Goal: Task Accomplishment & Management: Manage account settings

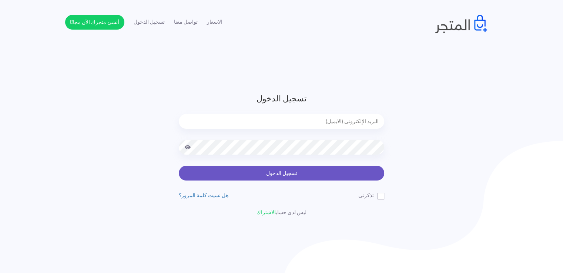
type input "[EMAIL_ADDRESS][DOMAIN_NAME]"
click at [253, 177] on button "تسجيل الدخول" at bounding box center [282, 173] width 206 height 15
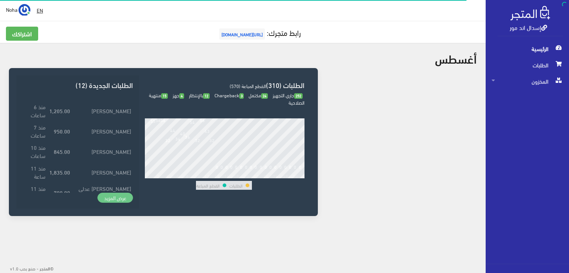
click at [118, 196] on link "عرض المزيد" at bounding box center [115, 198] width 36 height 10
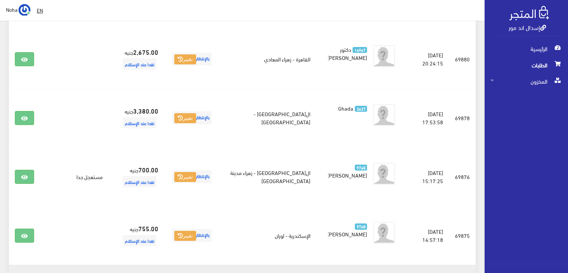
scroll to position [679, 0]
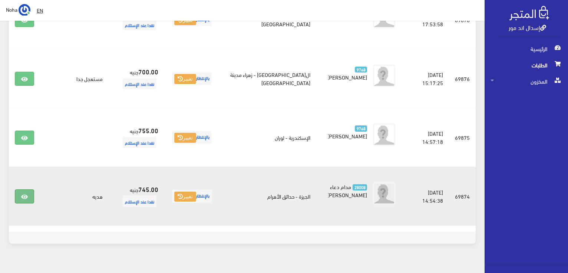
click at [23, 194] on icon at bounding box center [24, 197] width 7 height 6
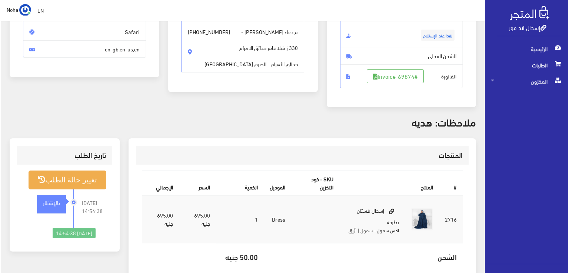
scroll to position [111, 0]
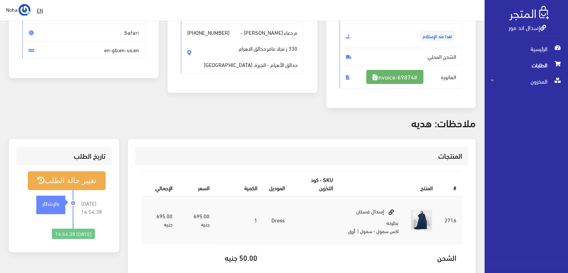
click at [397, 81] on link "#Invoice-69874" at bounding box center [394, 77] width 57 height 14
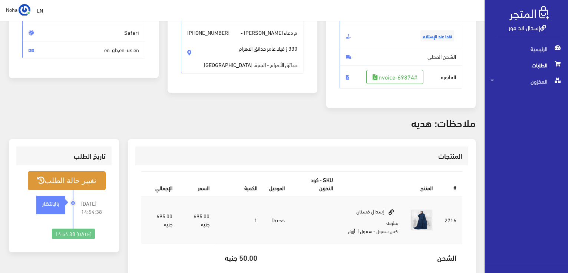
click at [51, 179] on button "تغيير حالة الطلب" at bounding box center [67, 181] width 78 height 19
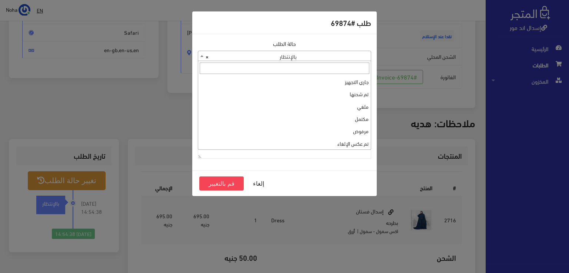
click at [346, 57] on span "× بالإنتظار" at bounding box center [284, 56] width 173 height 10
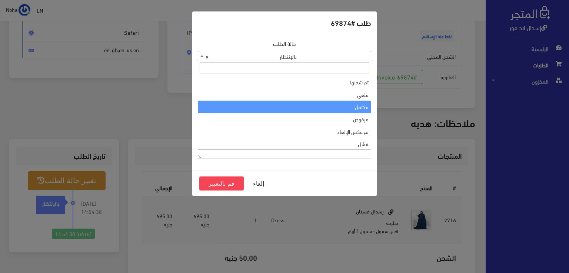
scroll to position [0, 0]
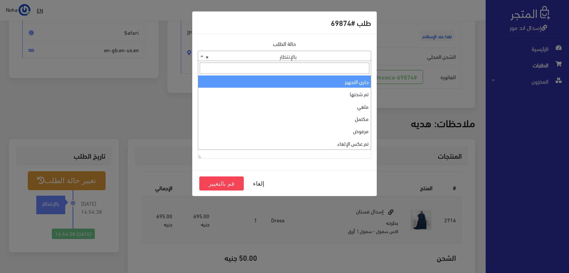
select select "1"
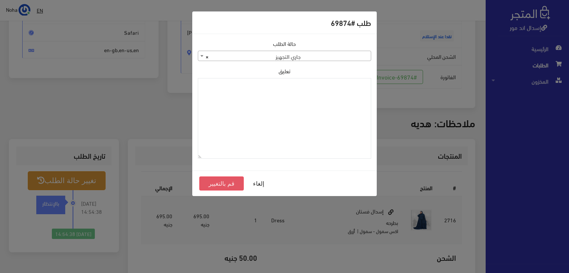
click at [228, 185] on button "قم بالتغيير" at bounding box center [221, 184] width 44 height 14
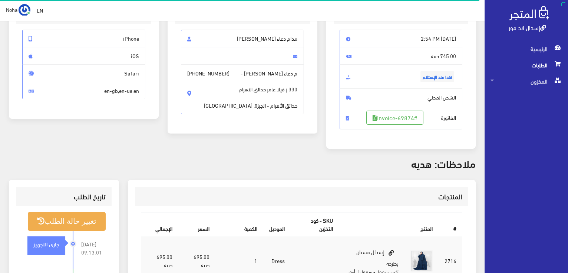
scroll to position [74, 0]
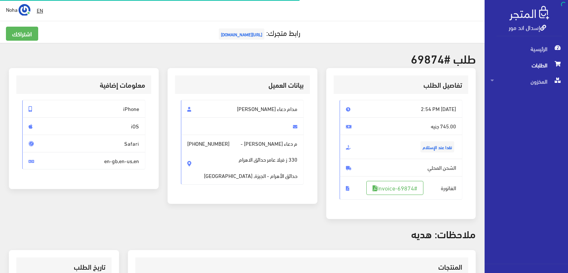
scroll to position [106, 0]
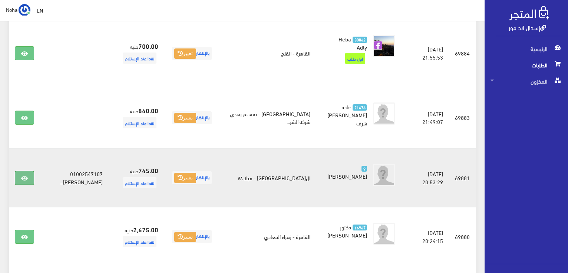
scroll to position [420, 0]
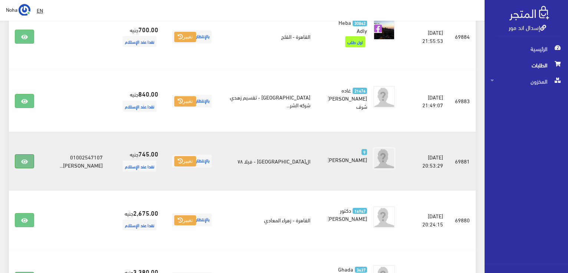
click at [25, 154] on link at bounding box center [24, 161] width 19 height 14
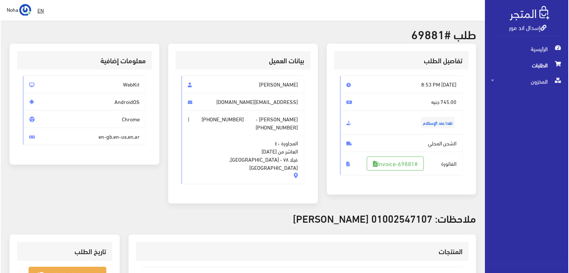
scroll to position [74, 0]
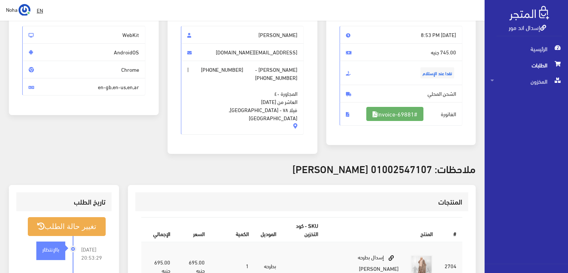
click at [406, 107] on link "#Invoice-69881" at bounding box center [394, 114] width 57 height 14
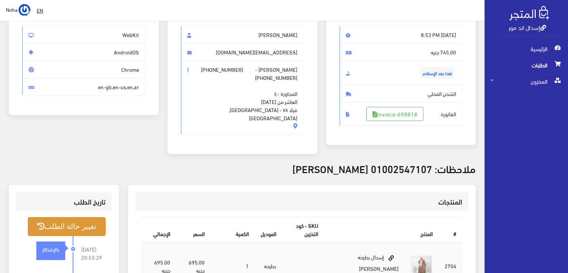
click at [79, 217] on button "تغيير حالة الطلب" at bounding box center [67, 226] width 78 height 19
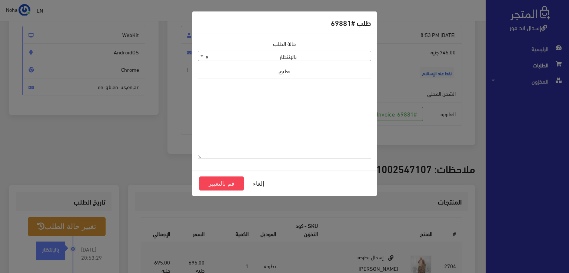
click at [288, 56] on span "× بالإنتظار" at bounding box center [284, 56] width 173 height 10
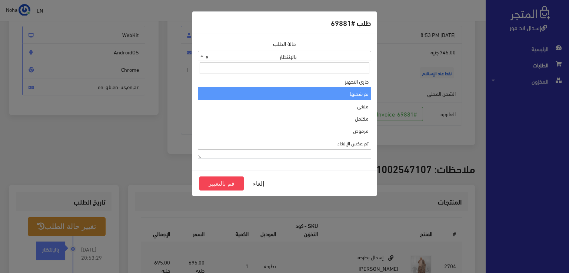
scroll to position [0, 0]
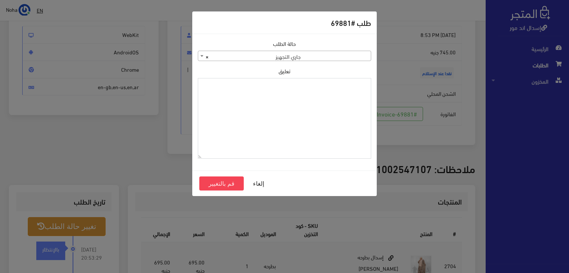
drag, startPoint x: 298, startPoint y: 92, endPoint x: 282, endPoint y: 122, distance: 33.8
click at [282, 122] on textarea "تعليق" at bounding box center [284, 118] width 173 height 81
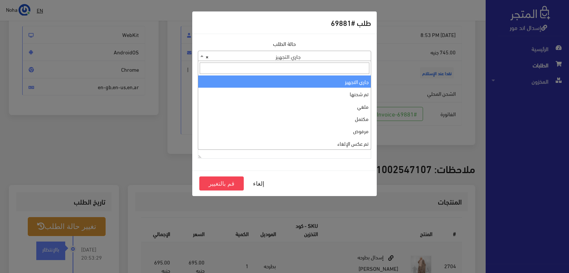
click at [266, 56] on span "× جاري التجهيز" at bounding box center [284, 56] width 173 height 10
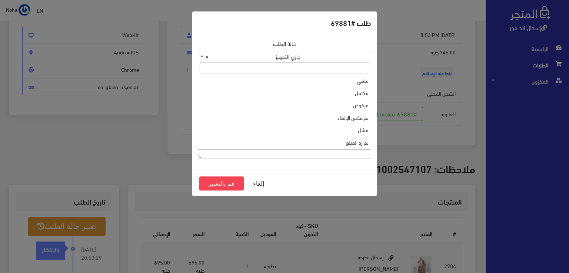
scroll to position [99, 0]
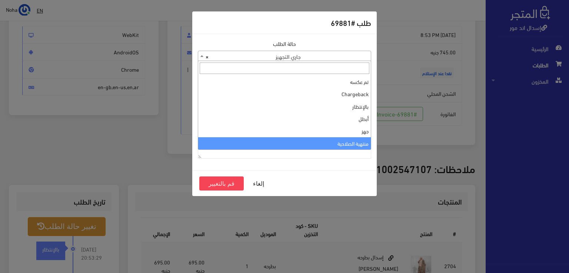
select select "14"
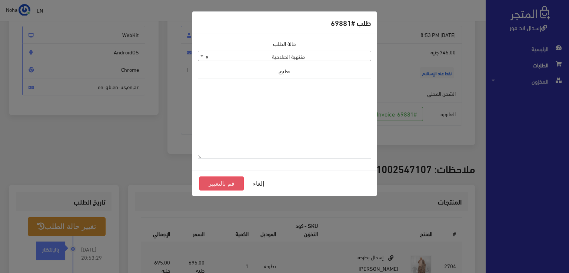
click at [225, 183] on button "قم بالتغيير" at bounding box center [221, 184] width 44 height 14
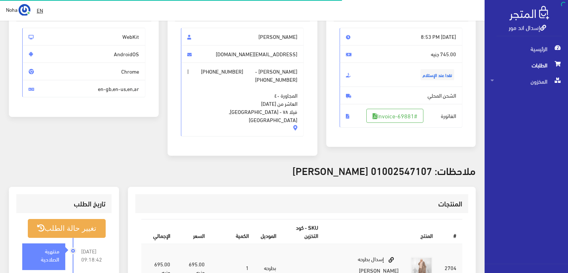
scroll to position [74, 0]
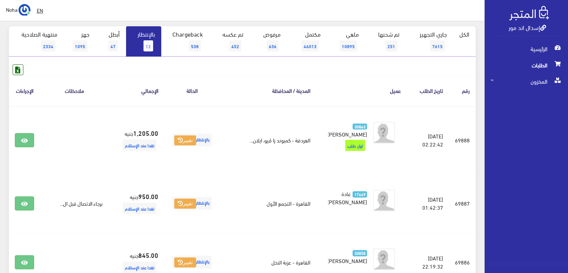
scroll to position [28, 0]
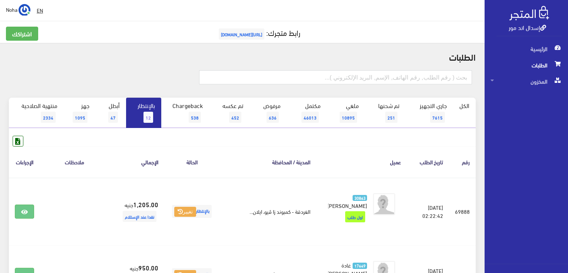
click at [146, 114] on span "12" at bounding box center [148, 117] width 10 height 11
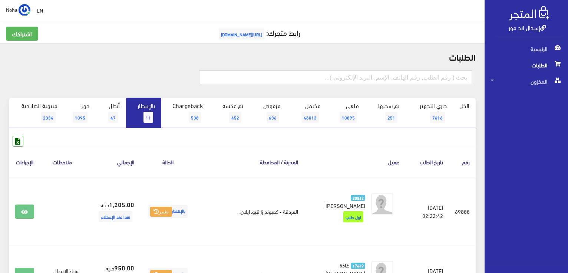
click at [149, 118] on span "11" at bounding box center [148, 117] width 10 height 11
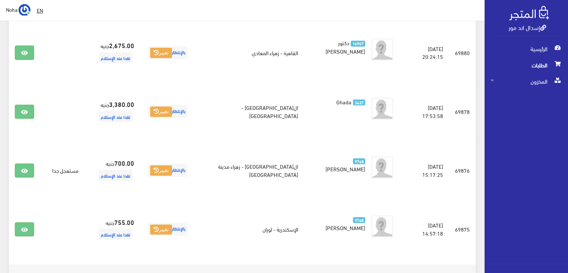
scroll to position [562, 0]
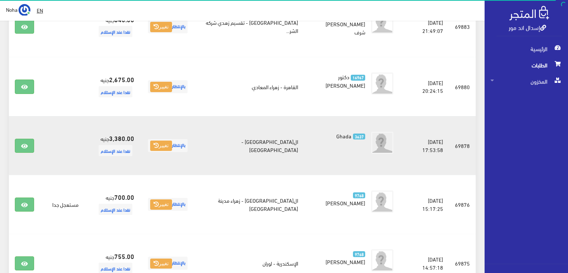
scroll to position [562, 0]
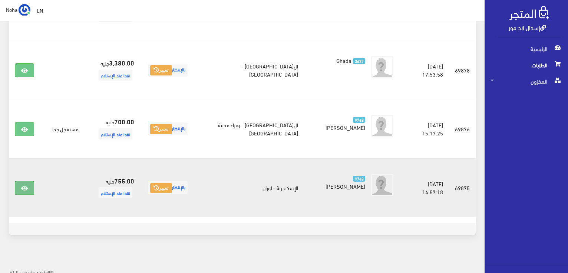
click at [18, 183] on link at bounding box center [24, 188] width 19 height 14
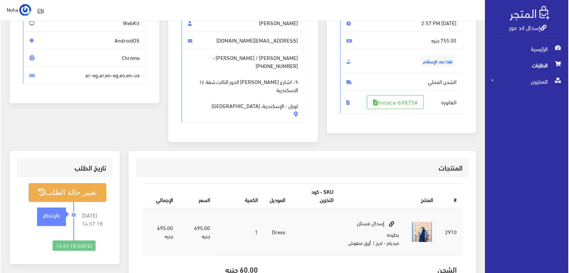
scroll to position [111, 0]
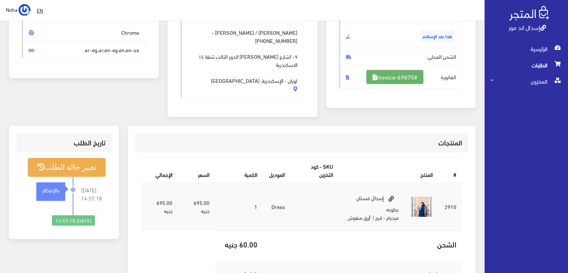
click at [396, 73] on link "#Invoice-69875" at bounding box center [394, 77] width 57 height 14
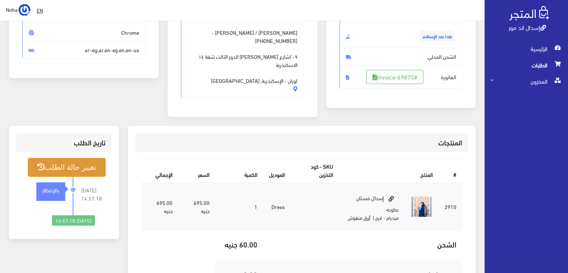
click at [82, 168] on button "تغيير حالة الطلب" at bounding box center [67, 167] width 78 height 19
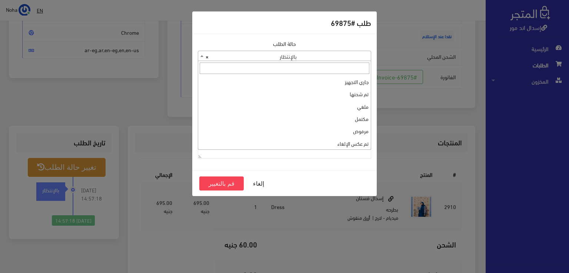
click at [308, 57] on span "× بالإنتظار" at bounding box center [284, 56] width 173 height 10
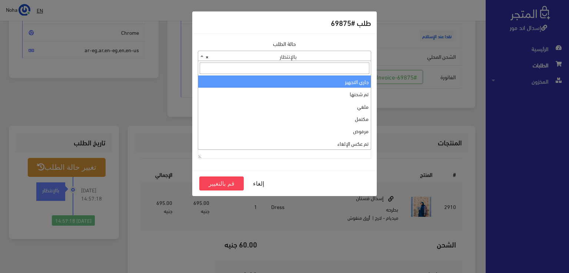
select select "1"
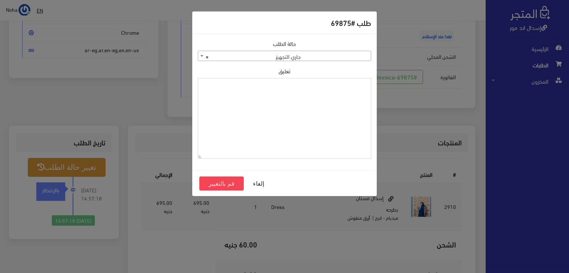
drag, startPoint x: 312, startPoint y: 90, endPoint x: 261, endPoint y: 105, distance: 53.2
click at [261, 105] on textarea "تعليق" at bounding box center [284, 118] width 173 height 81
click at [347, 80] on textarea "1109168" at bounding box center [284, 118] width 173 height 81
type textarea "1109168"
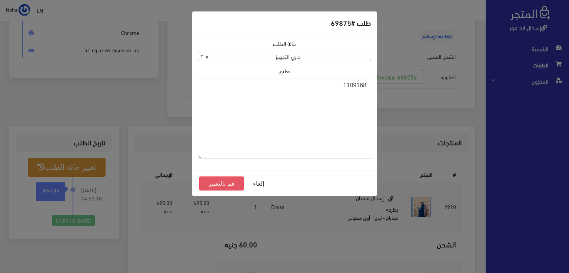
click at [206, 184] on button "قم بالتغيير" at bounding box center [221, 184] width 44 height 14
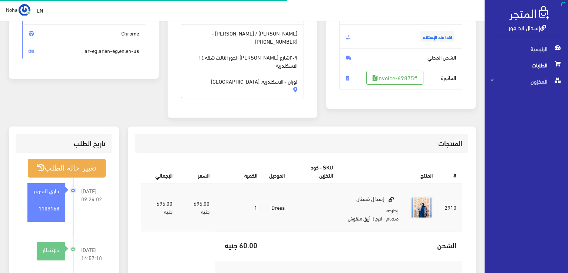
scroll to position [111, 0]
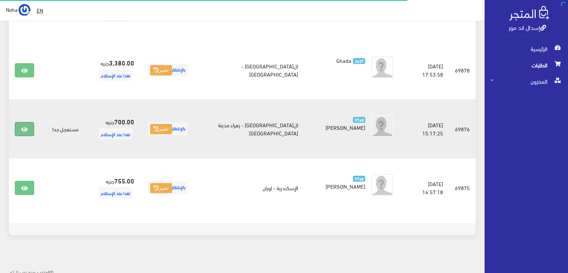
scroll to position [562, 0]
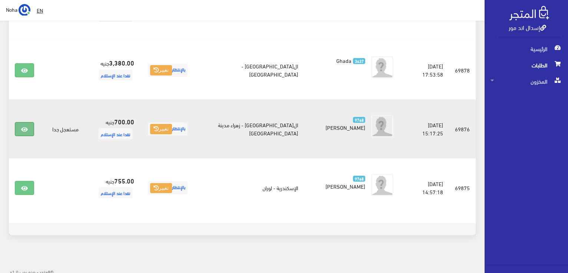
click at [27, 127] on icon at bounding box center [24, 130] width 7 height 6
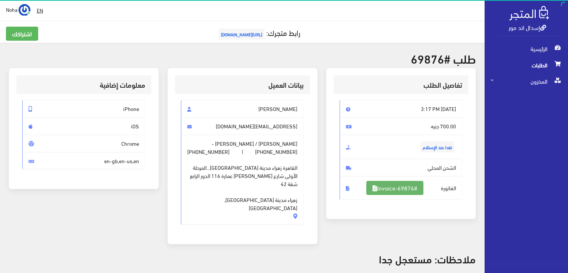
click at [408, 186] on link "#Invoice-69876" at bounding box center [394, 188] width 57 height 14
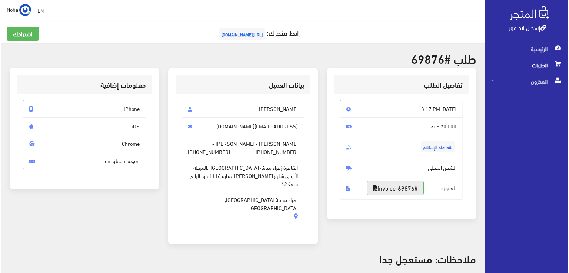
scroll to position [148, 0]
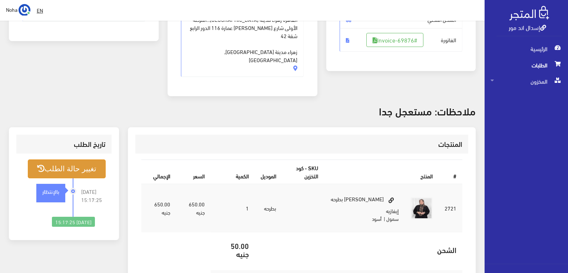
click at [86, 160] on button "تغيير حالة الطلب" at bounding box center [67, 169] width 78 height 19
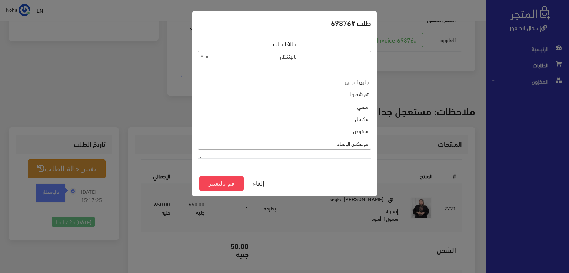
click at [314, 53] on span "× بالإنتظار" at bounding box center [284, 56] width 173 height 10
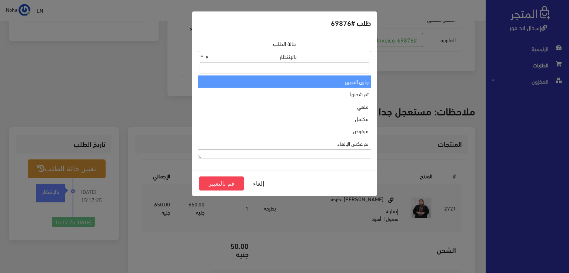
select select "1"
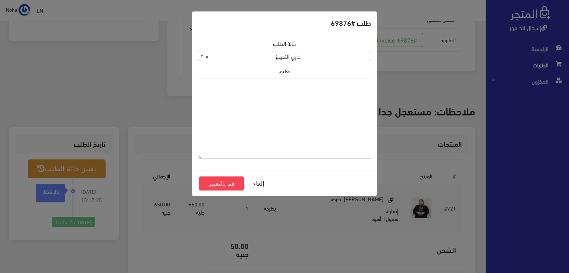
paste textarea "1109168"
type textarea "1109168"
click at [226, 179] on button "قم بالتغيير" at bounding box center [221, 184] width 44 height 14
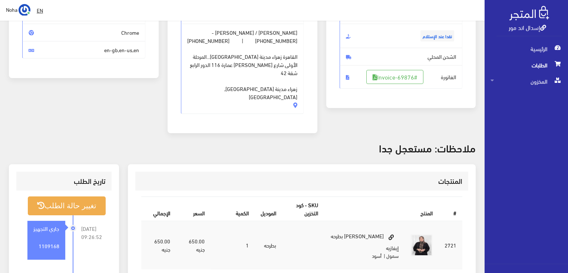
scroll to position [148, 0]
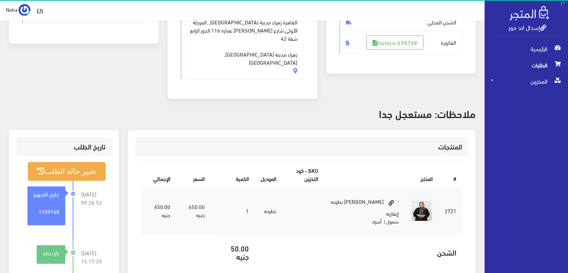
scroll to position [146, 0]
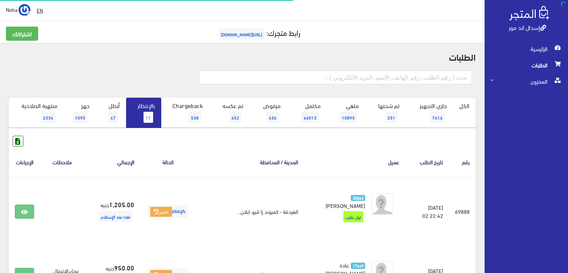
scroll to position [562, 0]
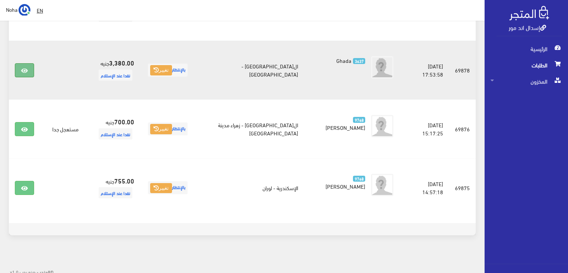
click at [31, 73] on link at bounding box center [24, 70] width 19 height 14
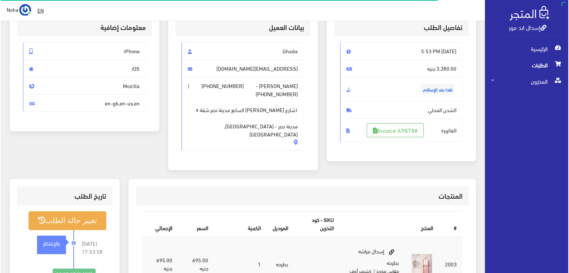
scroll to position [74, 0]
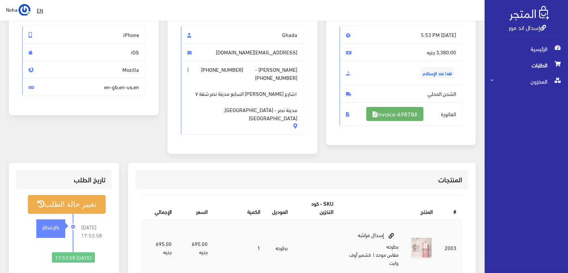
click at [404, 116] on link "#Invoice-69878" at bounding box center [394, 114] width 57 height 14
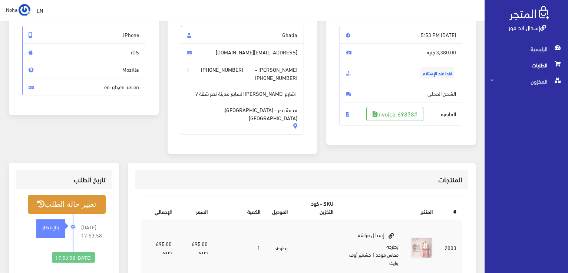
click at [70, 196] on button "تغيير حالة الطلب" at bounding box center [67, 204] width 78 height 19
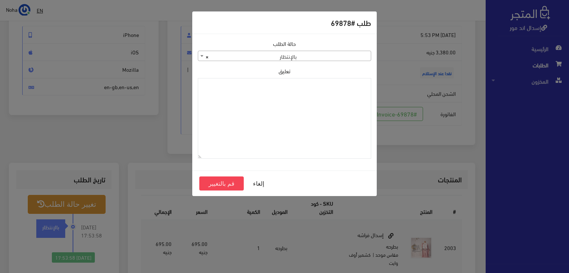
click at [261, 56] on span "× بالإنتظار" at bounding box center [284, 56] width 173 height 10
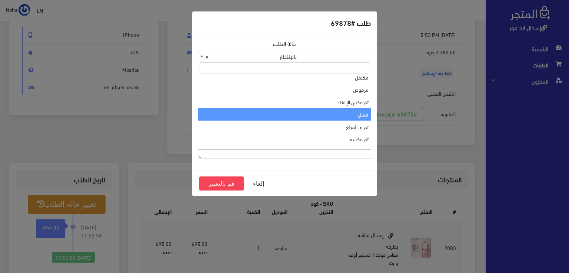
scroll to position [0, 0]
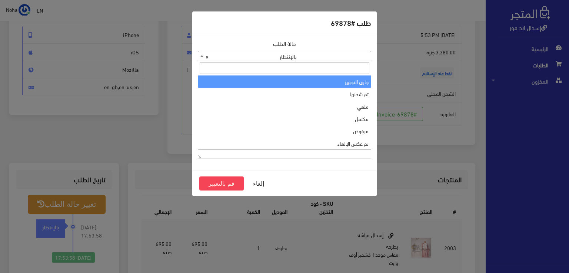
select select "1"
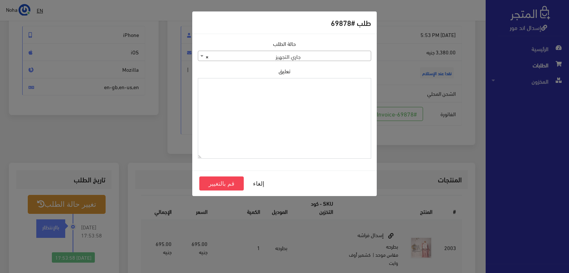
paste textarea "1109168"
type textarea "1109168"
click at [224, 182] on button "قم بالتغيير" at bounding box center [221, 184] width 44 height 14
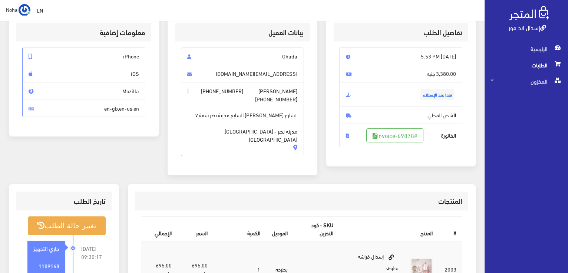
scroll to position [148, 0]
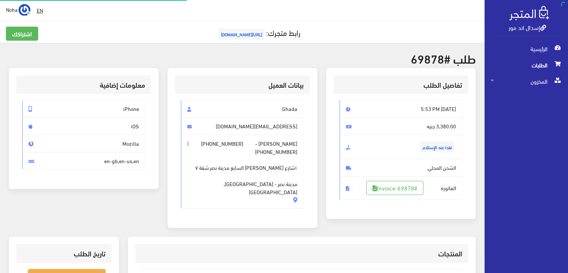
scroll to position [74, 0]
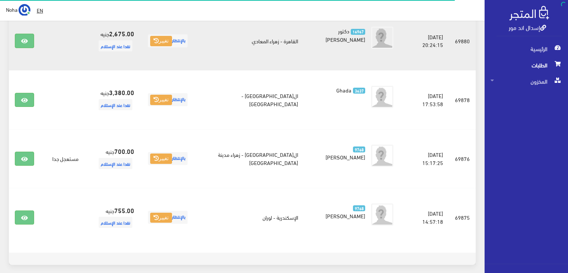
scroll to position [488, 0]
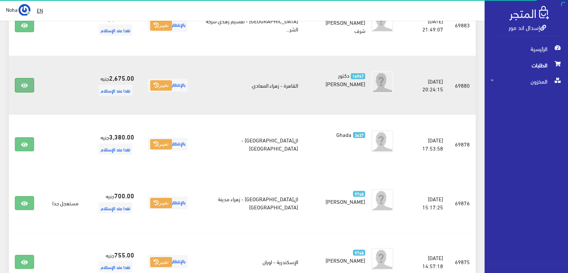
click at [30, 82] on link at bounding box center [24, 85] width 19 height 14
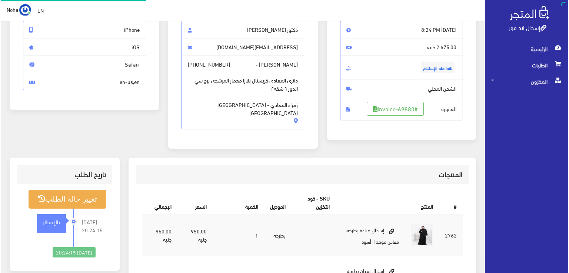
scroll to position [111, 0]
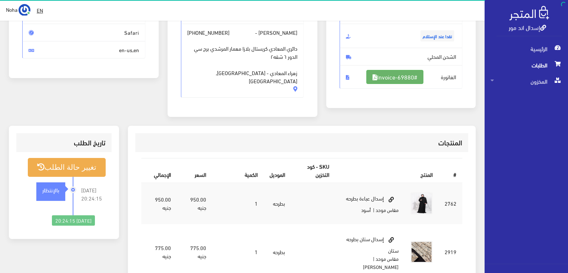
click at [407, 74] on link "#Invoice-69880" at bounding box center [394, 77] width 57 height 14
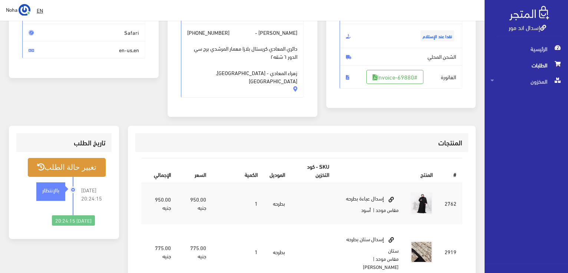
click at [81, 163] on button "تغيير حالة الطلب" at bounding box center [67, 167] width 78 height 19
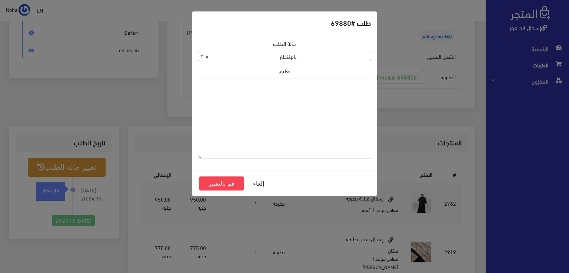
click at [351, 52] on span "× بالإنتظار" at bounding box center [284, 56] width 173 height 10
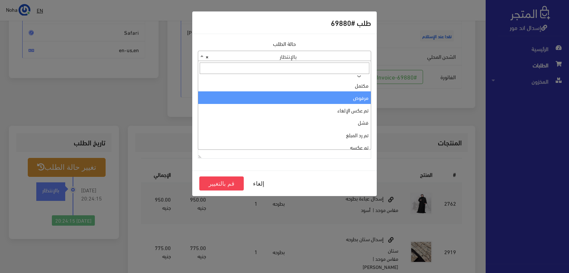
scroll to position [0, 0]
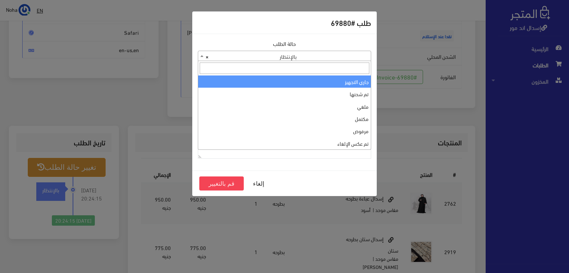
select select "1"
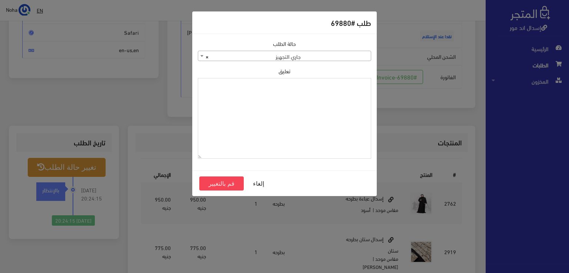
paste textarea "1109168"
type textarea "1109168"
click at [208, 181] on button "قم بالتغيير" at bounding box center [221, 184] width 44 height 14
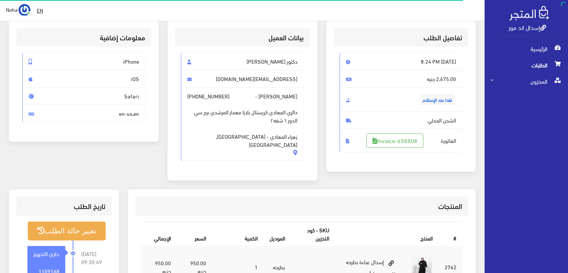
scroll to position [111, 0]
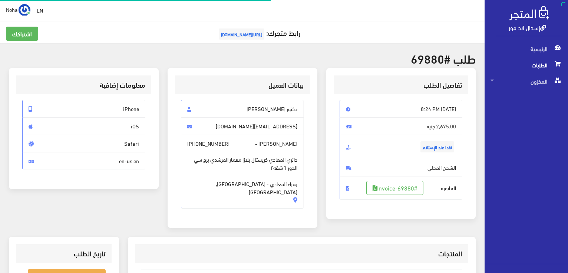
scroll to position [106, 0]
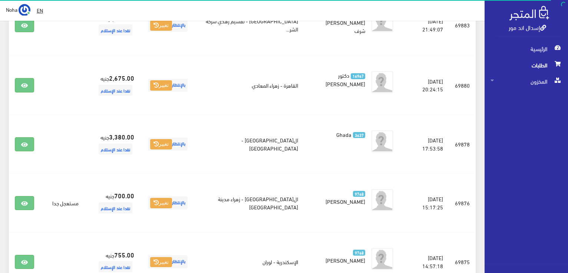
scroll to position [488, 0]
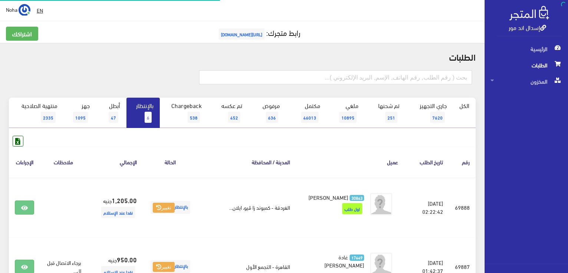
scroll to position [326, 0]
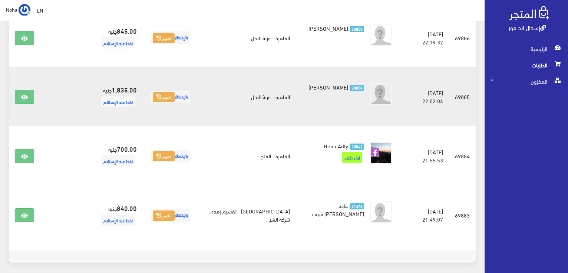
scroll to position [326, 0]
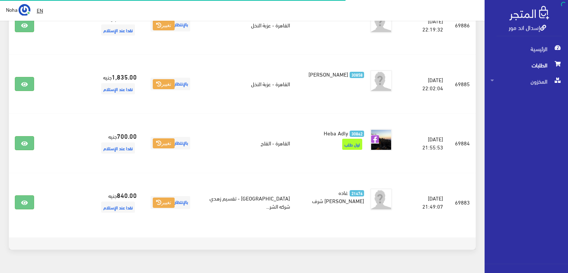
scroll to position [301, 0]
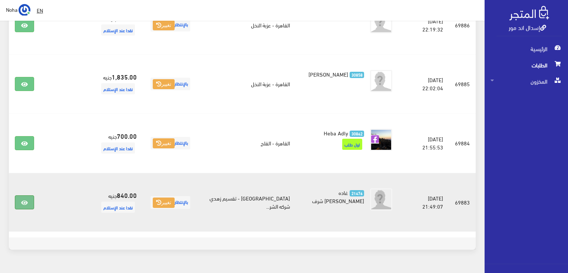
click at [29, 210] on link at bounding box center [24, 203] width 19 height 14
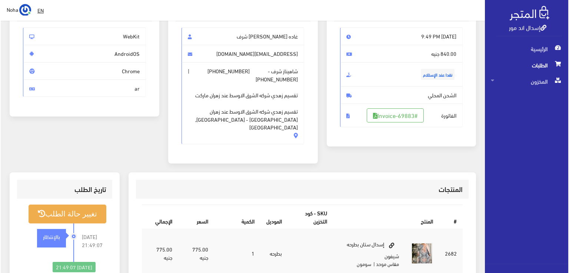
scroll to position [74, 0]
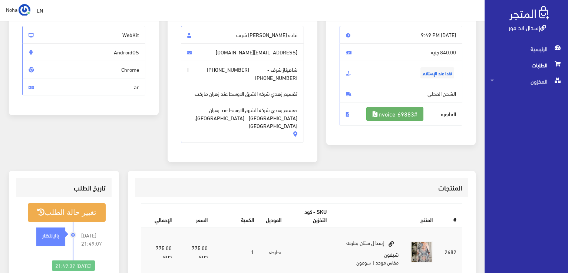
click at [379, 112] on link "#Invoice-69883" at bounding box center [394, 114] width 57 height 14
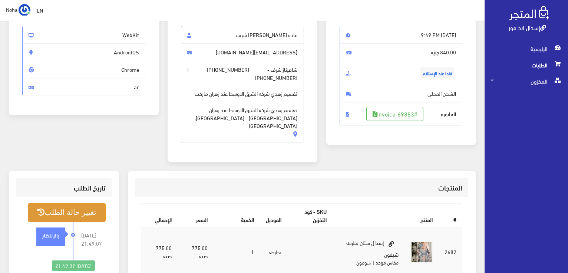
click at [84, 203] on button "تغيير حالة الطلب" at bounding box center [67, 212] width 78 height 19
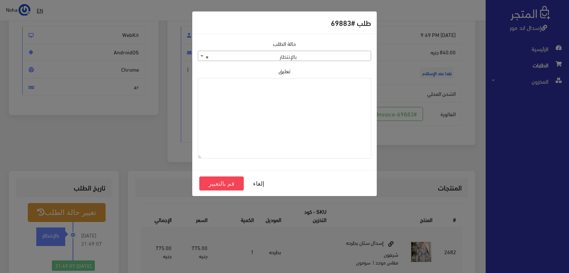
click at [338, 60] on span "× بالإنتظار" at bounding box center [284, 56] width 173 height 10
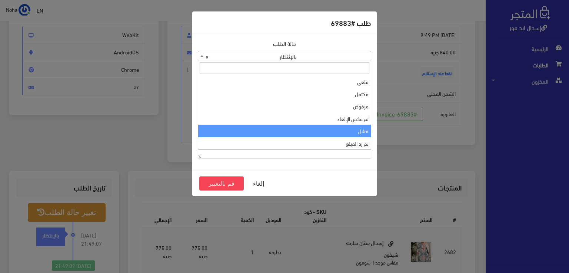
scroll to position [0, 0]
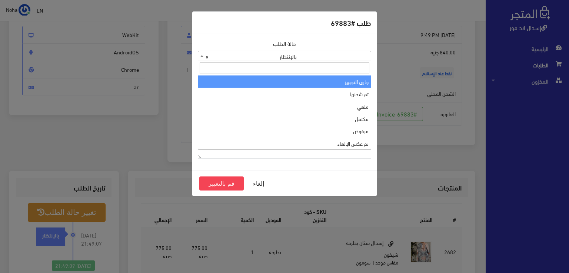
select select "1"
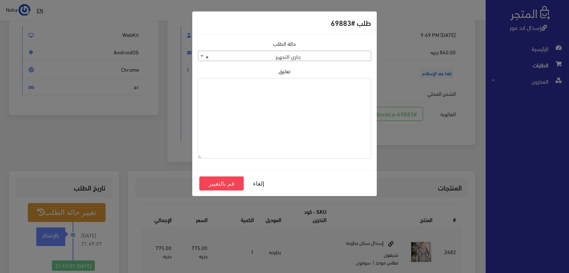
paste textarea "1109168"
type textarea "1109168"
click at [230, 180] on button "قم بالتغيير" at bounding box center [221, 184] width 44 height 14
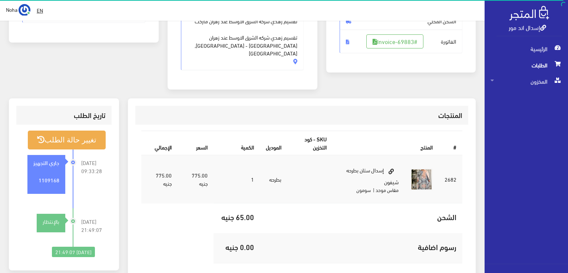
scroll to position [148, 0]
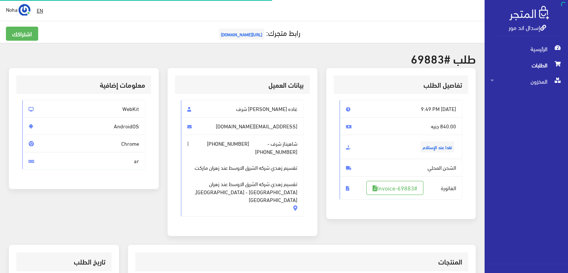
scroll to position [74, 0]
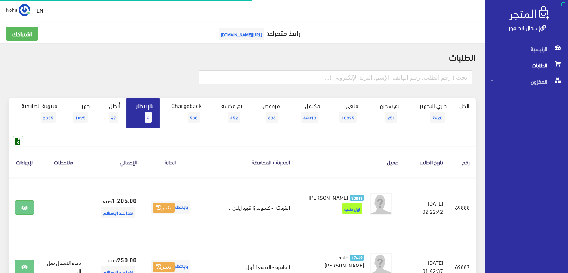
scroll to position [301, 0]
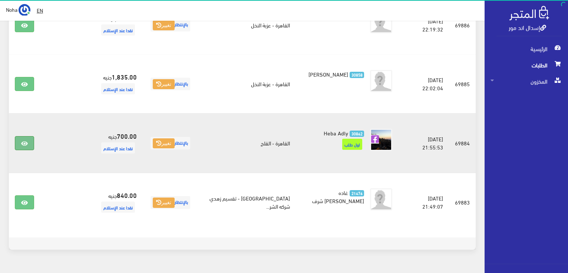
click at [20, 149] on link at bounding box center [24, 143] width 19 height 14
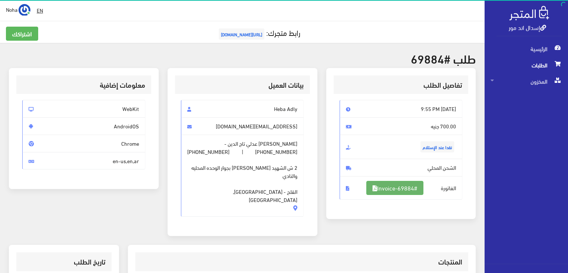
click at [402, 189] on link "#Invoice-69884" at bounding box center [394, 188] width 57 height 14
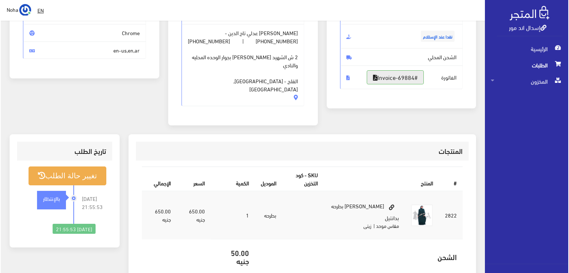
scroll to position [111, 0]
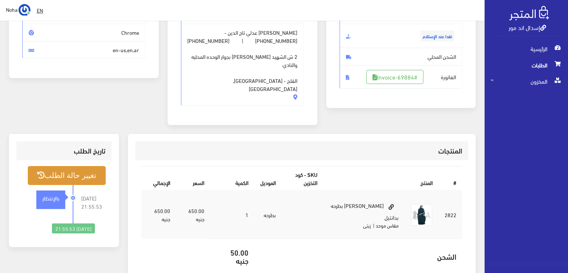
click at [83, 166] on button "تغيير حالة الطلب" at bounding box center [67, 175] width 78 height 19
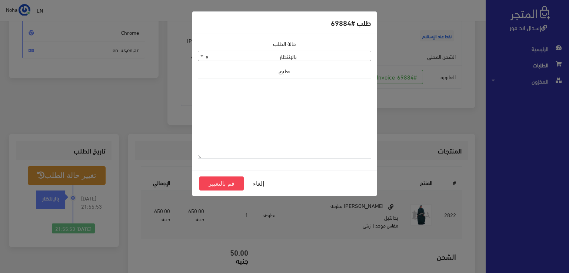
click at [313, 60] on span "× بالإنتظار" at bounding box center [284, 56] width 173 height 10
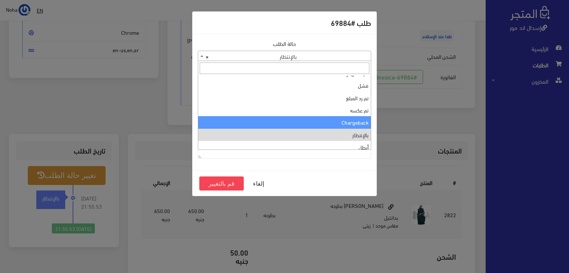
scroll to position [0, 0]
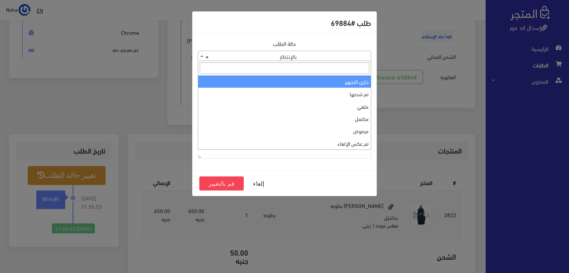
select select "1"
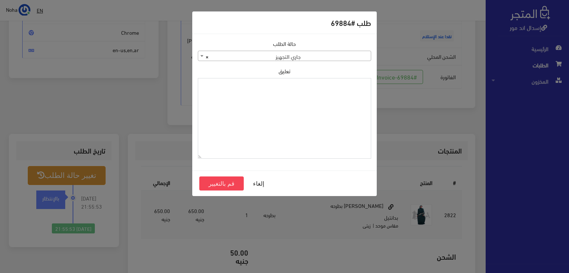
paste textarea "1109168"
type textarea "1109168"
click at [230, 178] on button "قم بالتغيير" at bounding box center [221, 184] width 44 height 14
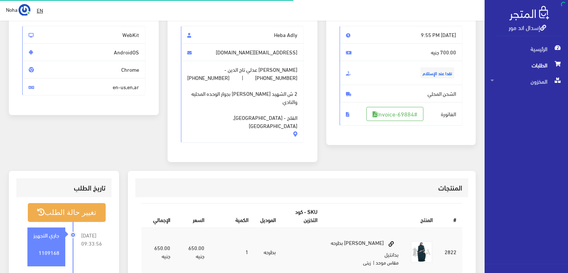
scroll to position [74, 0]
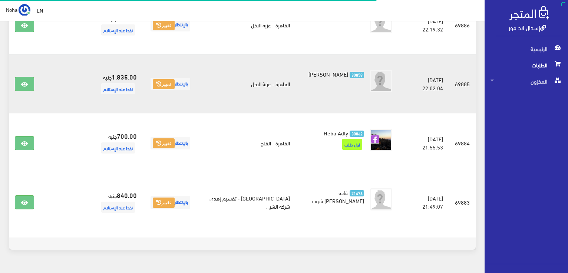
scroll to position [301, 0]
click at [23, 87] on icon at bounding box center [24, 85] width 7 height 6
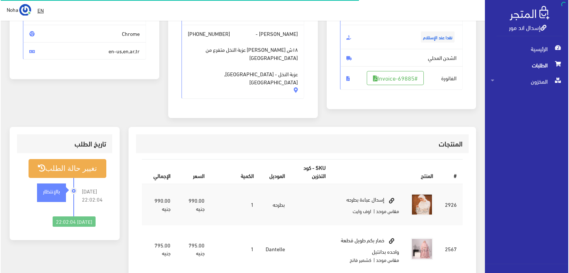
scroll to position [111, 0]
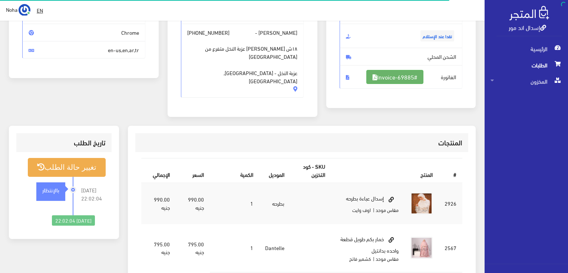
click at [412, 79] on link "#Invoice-69885" at bounding box center [394, 77] width 57 height 14
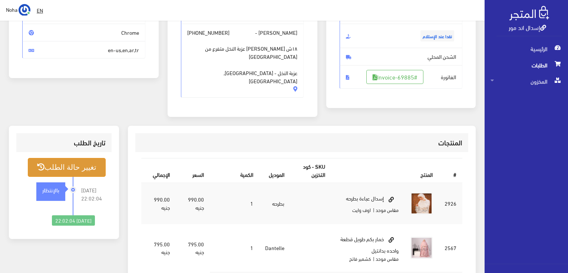
click at [75, 162] on button "تغيير حالة الطلب" at bounding box center [67, 167] width 78 height 19
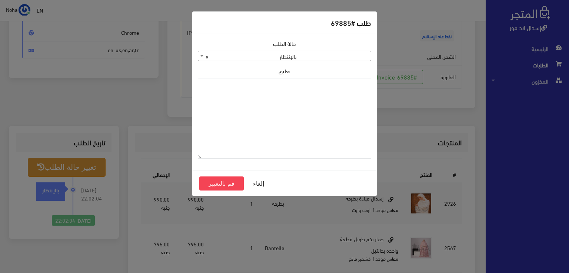
click at [357, 51] on span "× بالإنتظار" at bounding box center [284, 56] width 173 height 10
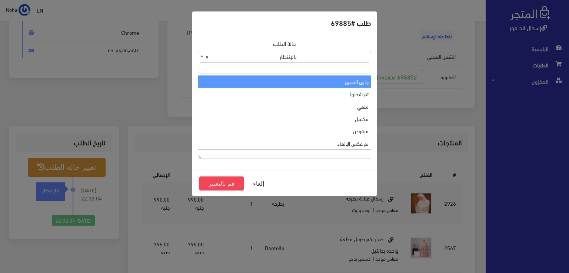
drag, startPoint x: 363, startPoint y: 79, endPoint x: 342, endPoint y: 101, distance: 29.9
select select "1"
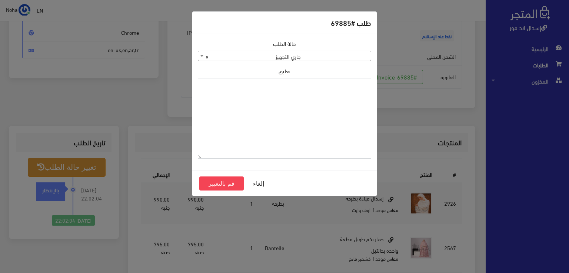
paste textarea "1109168"
type textarea "1109168"
click at [234, 182] on button "قم بالتغيير" at bounding box center [221, 184] width 44 height 14
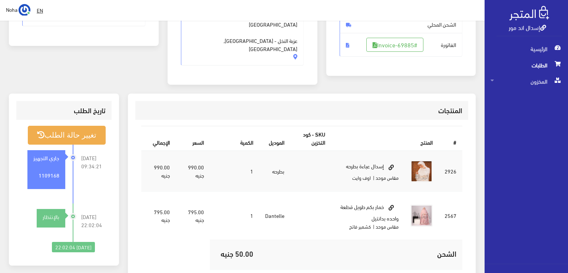
scroll to position [148, 0]
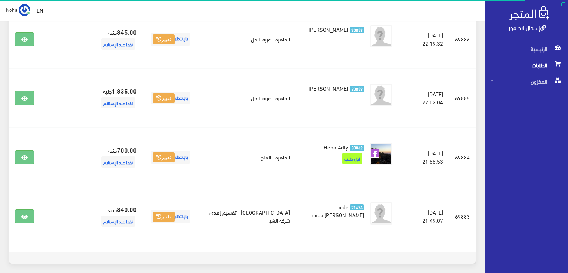
scroll to position [227, 0]
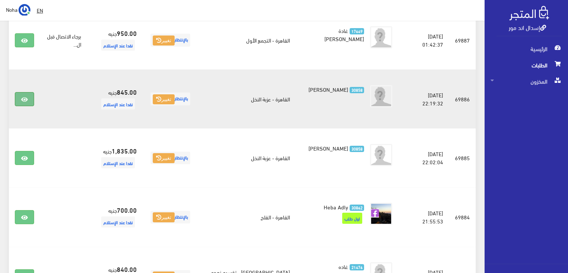
click at [20, 105] on link at bounding box center [24, 99] width 19 height 14
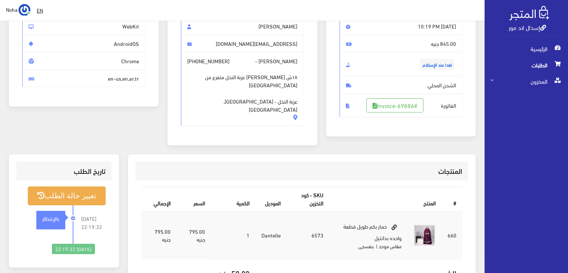
scroll to position [37, 0]
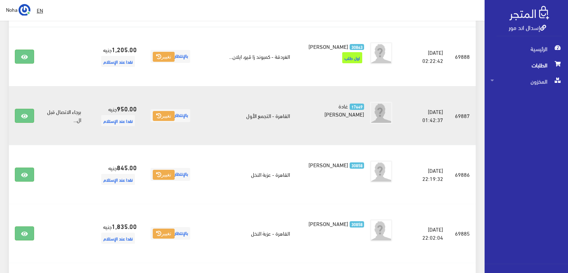
scroll to position [153, 0]
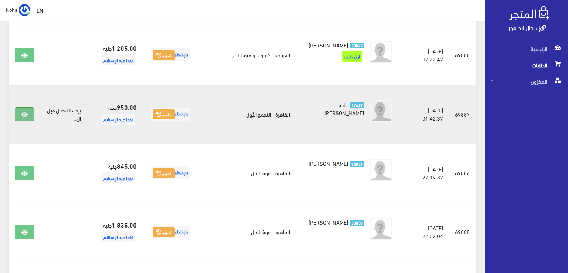
click at [20, 122] on link at bounding box center [24, 114] width 19 height 14
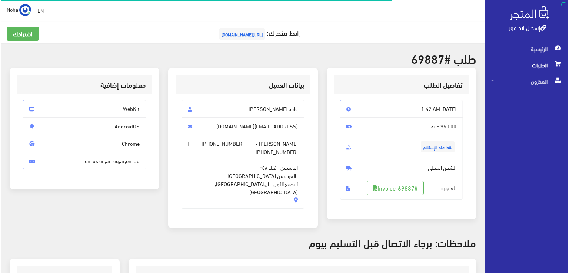
scroll to position [111, 0]
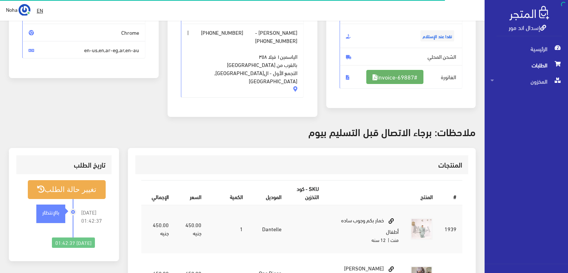
click at [398, 78] on link "#Invoice-69887" at bounding box center [394, 77] width 57 height 14
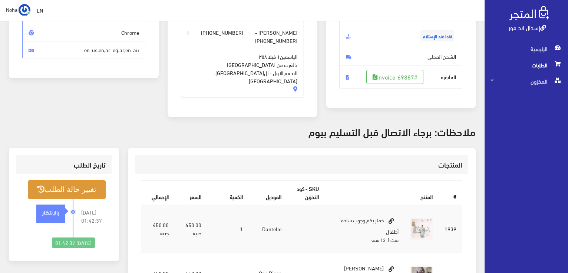
click at [91, 180] on button "تغيير حالة الطلب" at bounding box center [67, 189] width 78 height 19
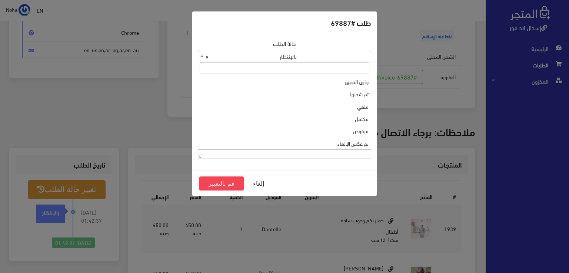
click at [354, 51] on span "× بالإنتظار" at bounding box center [284, 56] width 173 height 10
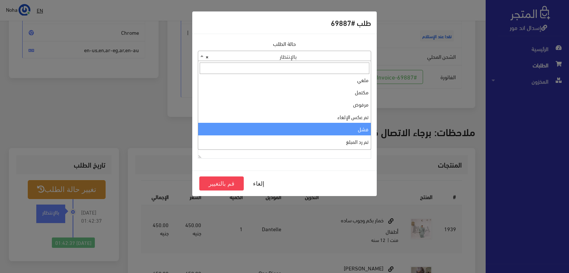
scroll to position [0, 0]
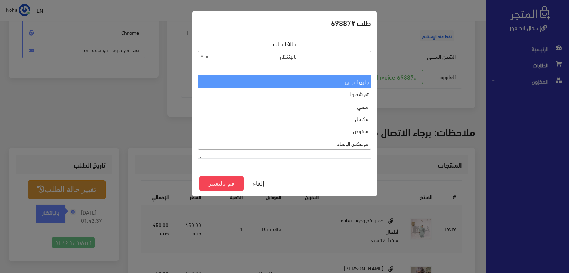
select select "1"
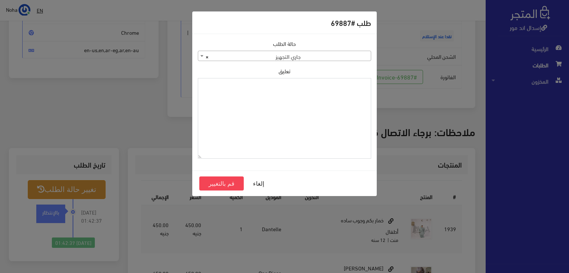
paste textarea "1109168"
type textarea "1109168"
click at [232, 185] on button "قم بالتغيير" at bounding box center [221, 184] width 44 height 14
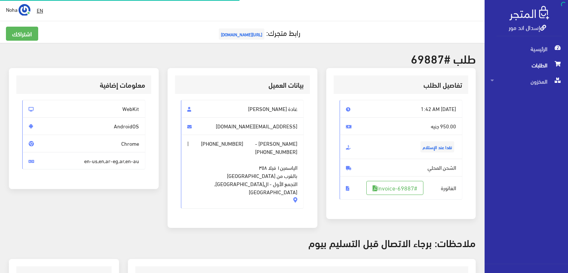
scroll to position [106, 0]
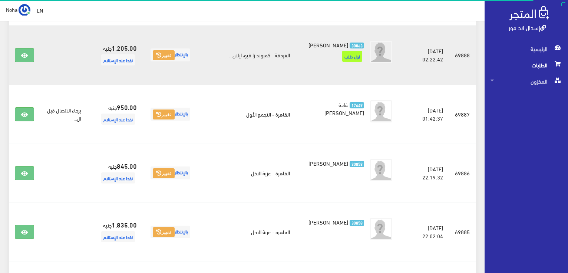
scroll to position [116, 0]
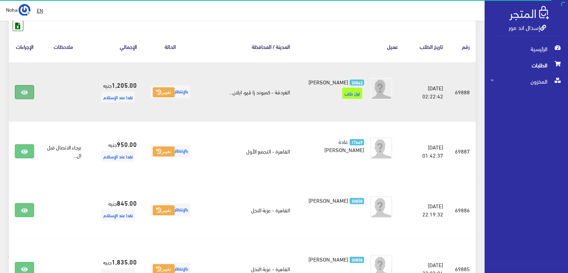
click at [20, 93] on link at bounding box center [24, 92] width 19 height 14
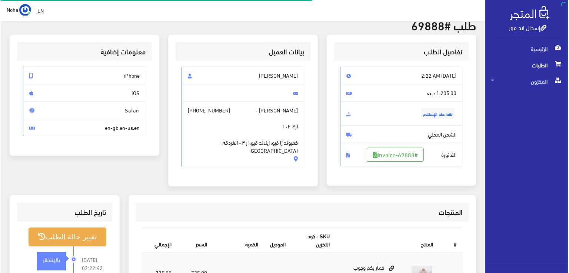
scroll to position [37, 0]
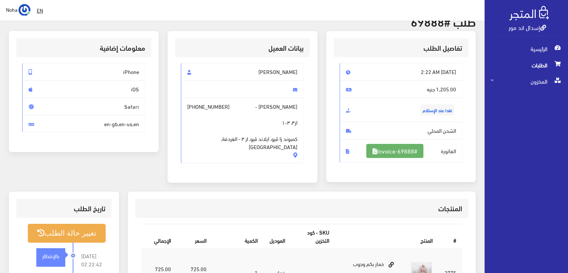
click at [409, 153] on link "#Invoice-69888" at bounding box center [394, 151] width 57 height 14
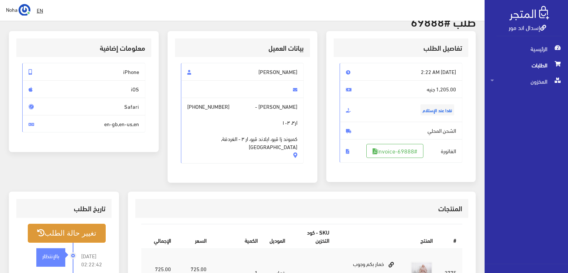
click at [95, 233] on button "تغيير حالة الطلب" at bounding box center [67, 233] width 78 height 19
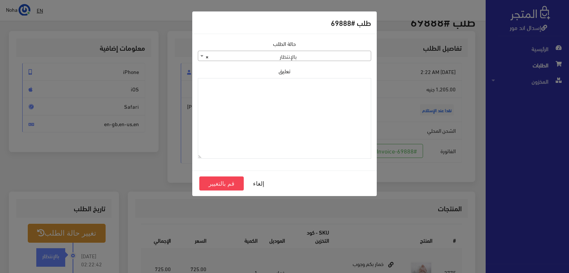
click at [333, 56] on span "× بالإنتظار" at bounding box center [284, 56] width 173 height 10
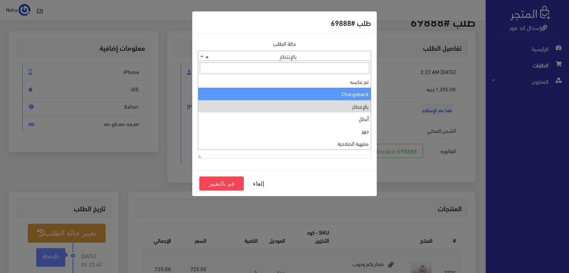
scroll to position [0, 0]
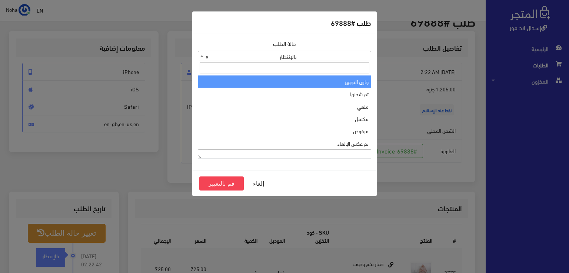
select select "1"
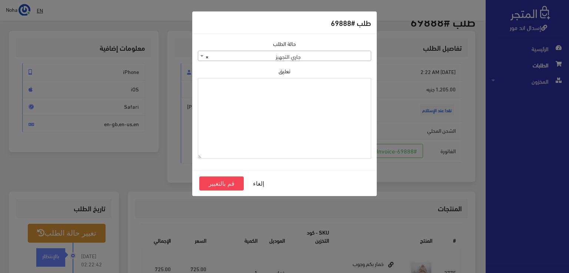
paste textarea "1109168"
type textarea "1109168"
click at [225, 184] on button "قم بالتغيير" at bounding box center [221, 184] width 44 height 14
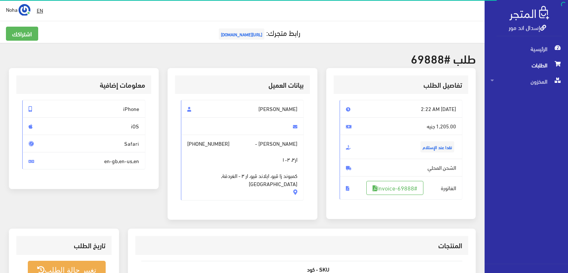
scroll to position [111, 0]
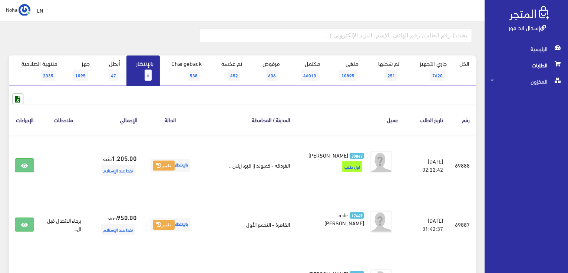
scroll to position [41, 0]
click at [282, 40] on input "text" at bounding box center [335, 36] width 273 height 14
click at [137, 66] on link "بالإنتظار 6" at bounding box center [142, 71] width 33 height 30
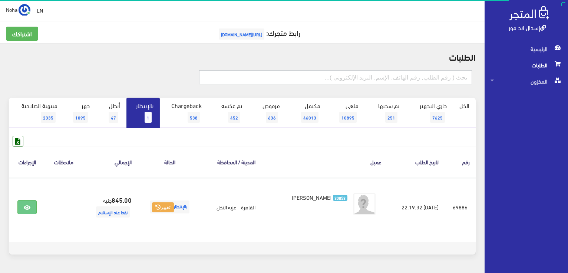
click at [435, 75] on input "text" at bounding box center [335, 77] width 273 height 14
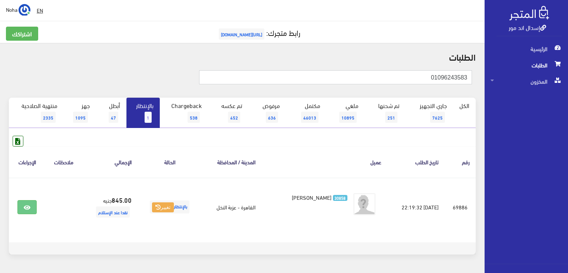
type input "01096243583"
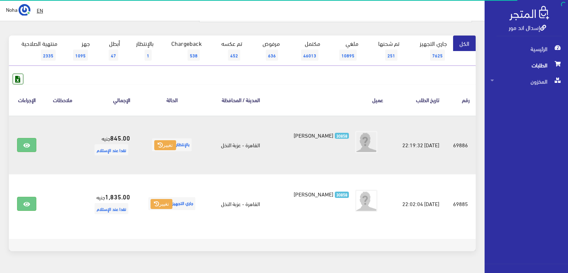
scroll to position [81, 0]
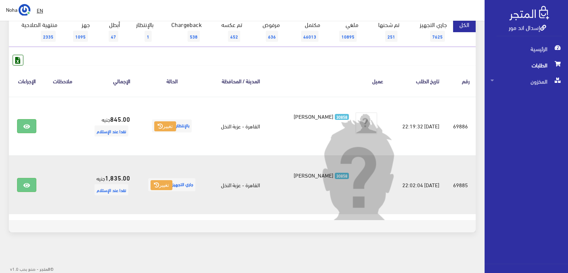
click at [355, 183] on img at bounding box center [365, 182] width 133 height 133
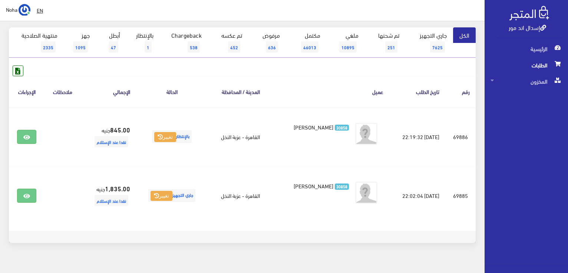
scroll to position [74, 0]
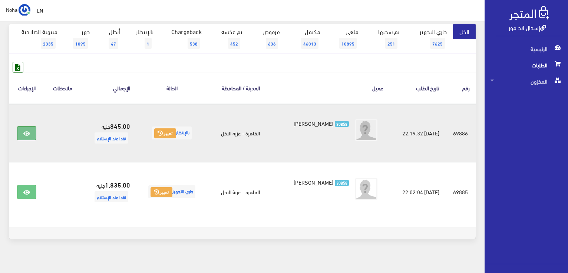
click at [28, 131] on icon at bounding box center [26, 134] width 7 height 6
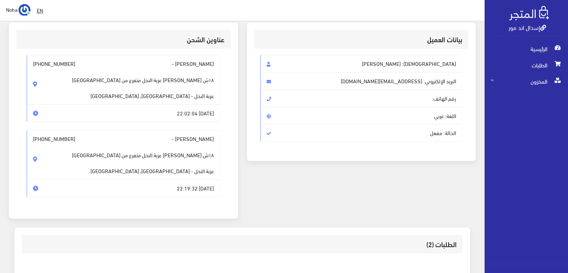
scroll to position [40, 0]
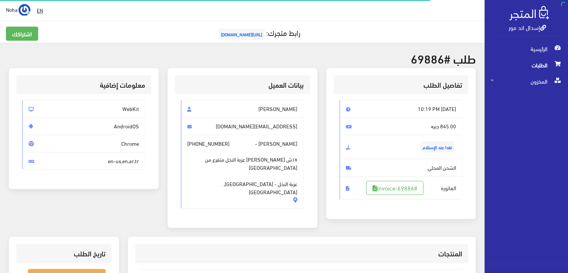
scroll to position [111, 0]
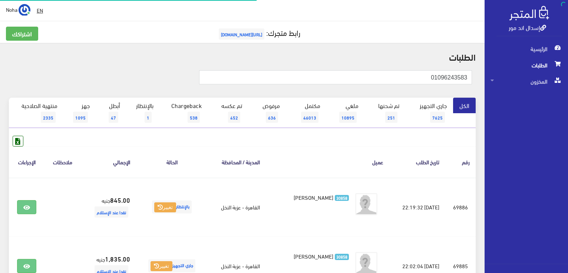
scroll to position [74, 0]
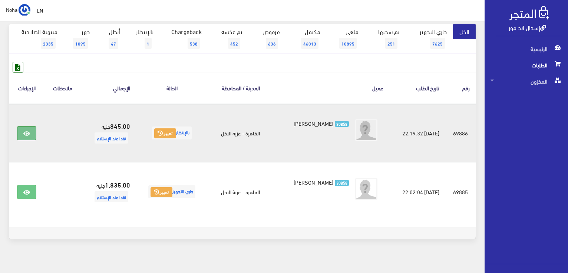
click at [26, 131] on icon at bounding box center [26, 134] width 7 height 6
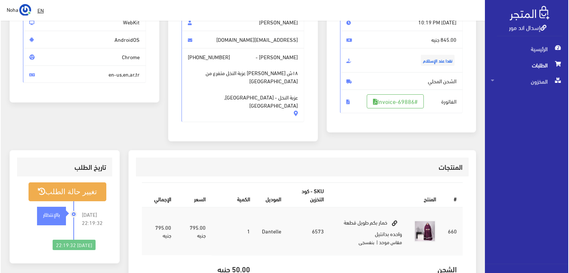
scroll to position [74, 0]
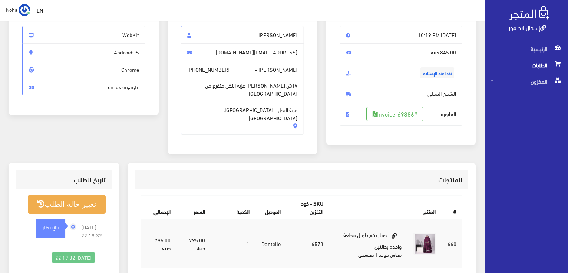
click at [297, 69] on span "[PERSON_NAME] - [PHONE_NUMBER] ١٨ش [PERSON_NAME] عزبة النخل متفرع من [GEOGRAPHI…" at bounding box center [242, 98] width 123 height 74
click at [298, 70] on span "أسماء سليمان - +201096243583 ١٨ش ابراهيم مخاليف عزبة النخل متفرع من شارع عرب ال…" at bounding box center [242, 98] width 123 height 74
click at [299, 69] on span "أسماء سليمان - +201096243583 ١٨ش ابراهيم مخاليف عزبة النخل متفرع من شارع عرب ال…" at bounding box center [242, 98] width 123 height 74
click at [299, 70] on span "أسماء سليمان - +201096243583 ١٨ش ابراهيم مخاليف عزبة النخل متفرع من شارع عرب ال…" at bounding box center [242, 98] width 123 height 74
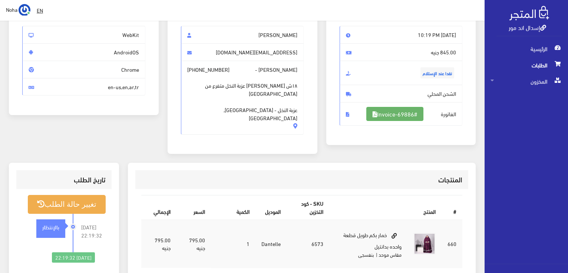
click at [390, 115] on link "#Invoice-69886" at bounding box center [394, 114] width 57 height 14
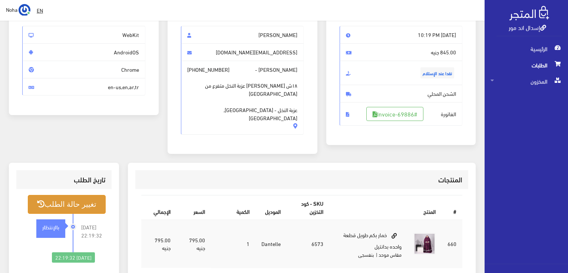
click at [100, 195] on button "تغيير حالة الطلب" at bounding box center [67, 204] width 78 height 19
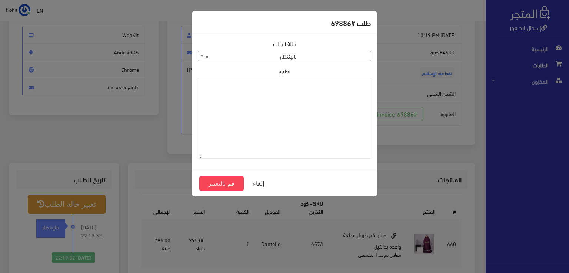
click at [304, 55] on span "× بالإنتظار" at bounding box center [284, 56] width 173 height 10
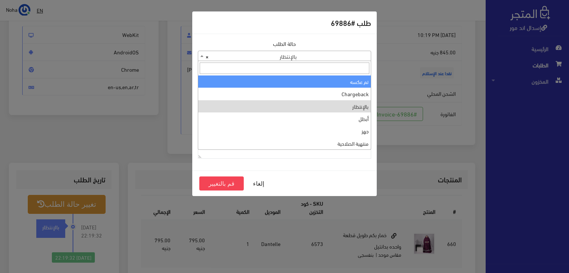
scroll to position [0, 0]
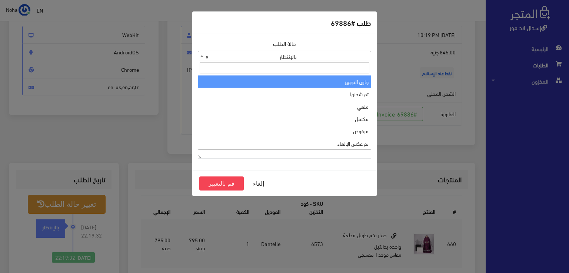
select select "1"
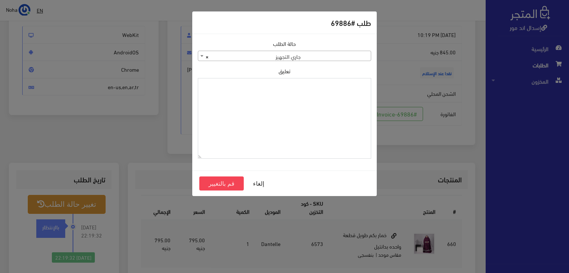
paste textarea "1109168"
type textarea "1109168"
click at [219, 182] on button "قم بالتغيير" at bounding box center [221, 184] width 44 height 14
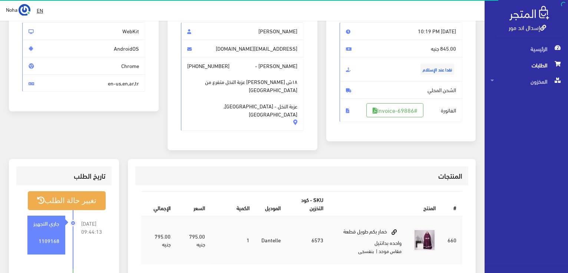
scroll to position [148, 0]
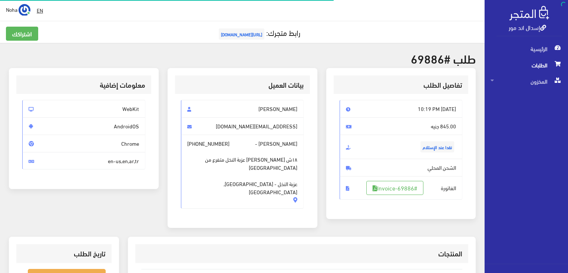
scroll to position [74, 0]
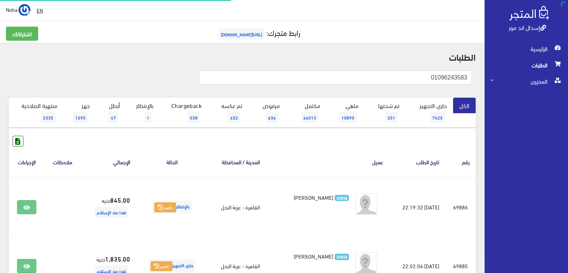
scroll to position [74, 0]
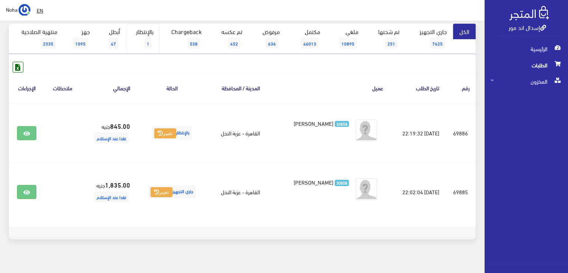
click at [146, 37] on link "بالإنتظار 1" at bounding box center [142, 39] width 33 height 30
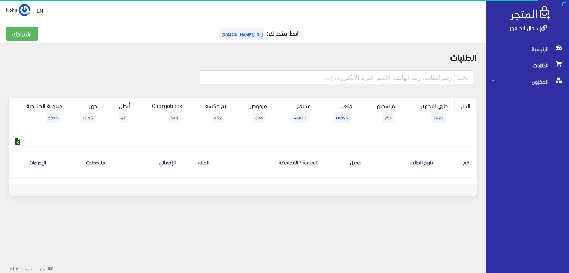
click at [466, 107] on link "الكل" at bounding box center [465, 106] width 23 height 16
